Goal: Task Accomplishment & Management: Manage account settings

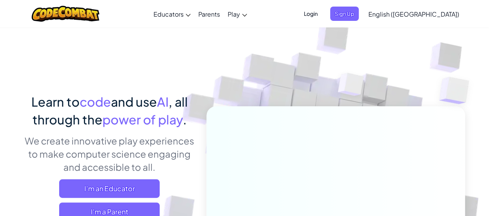
click at [323, 18] on span "Login" at bounding box center [310, 14] width 23 height 14
click at [323, 16] on span "Login" at bounding box center [310, 14] width 23 height 14
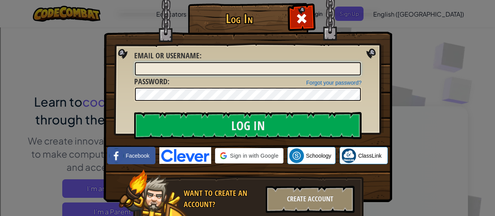
type input "[EMAIL_ADDRESS][DOMAIN_NAME]"
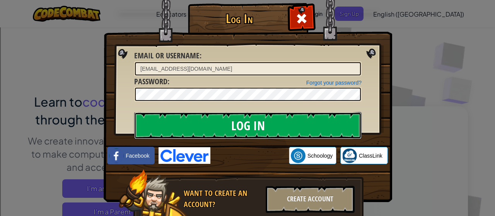
click at [214, 134] on input "Log In" at bounding box center [248, 125] width 228 height 27
